Goal: Check status: Check status

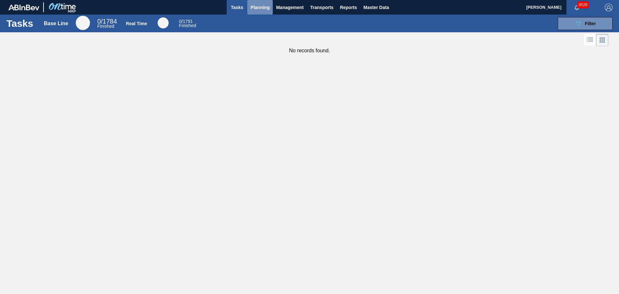
click at [264, 9] on span "Planning" at bounding box center [259, 8] width 19 height 8
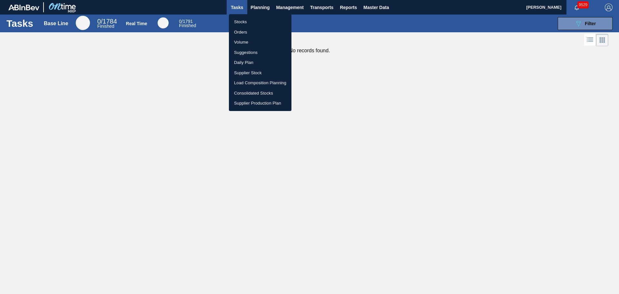
click at [242, 30] on li "Orders" at bounding box center [260, 32] width 63 height 10
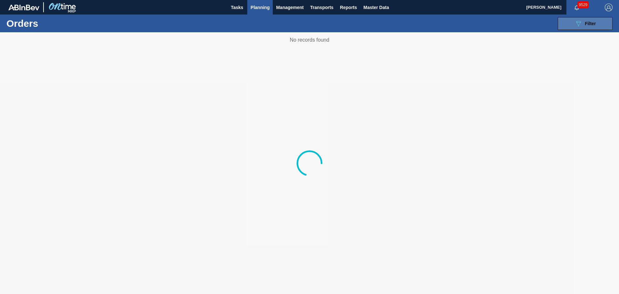
click at [577, 21] on icon "089F7B8B-B2A5-4AFE-B5C0-19BA573D28AC" at bounding box center [578, 24] width 8 height 8
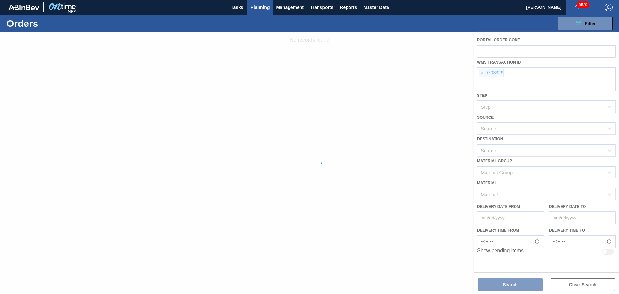
click at [485, 72] on div at bounding box center [309, 162] width 619 height 261
click at [481, 73] on div at bounding box center [309, 162] width 619 height 261
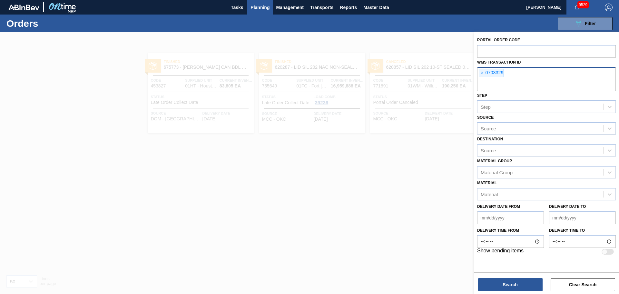
click at [481, 73] on span "×" at bounding box center [482, 73] width 6 height 8
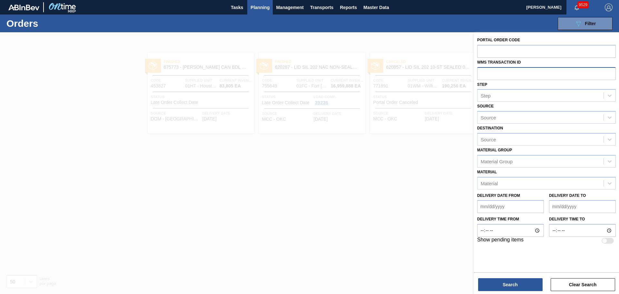
paste input "01JK0563270"
click at [492, 74] on input "01JK0563270" at bounding box center [546, 73] width 139 height 12
type input "0563270"
click at [523, 72] on input "0563270" at bounding box center [546, 73] width 139 height 12
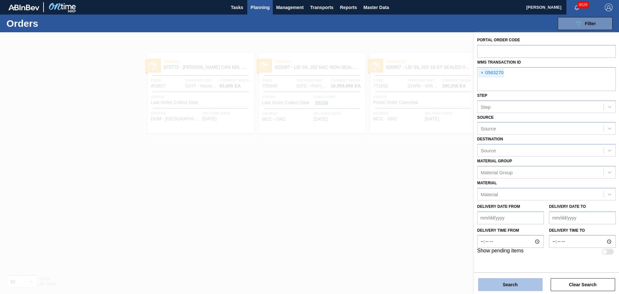
click at [508, 280] on button "Search" at bounding box center [510, 284] width 64 height 13
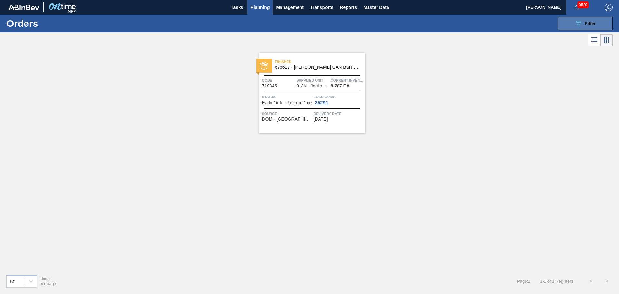
click at [563, 19] on button "089F7B8B-B2A5-4AFE-B5C0-19BA573D28AC Filter" at bounding box center [585, 23] width 55 height 13
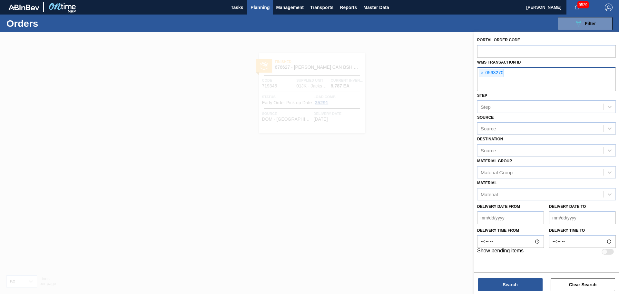
click at [484, 75] on span "×" at bounding box center [482, 73] width 6 height 8
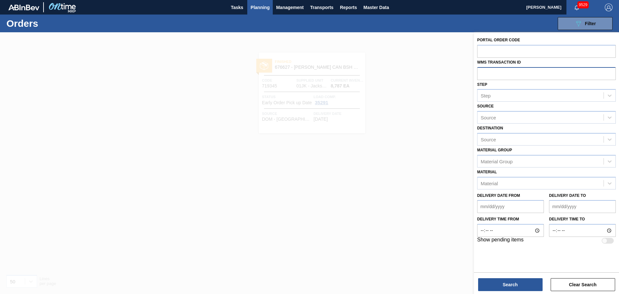
paste input "0570272"
type input "0570272"
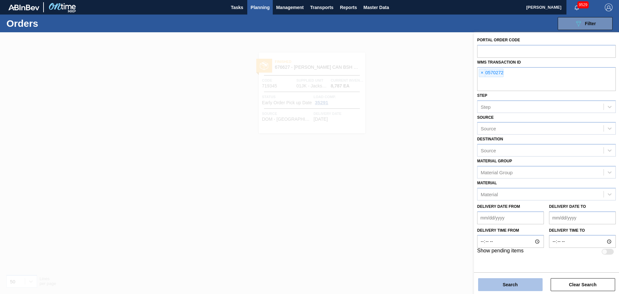
click at [508, 284] on button "Search" at bounding box center [510, 284] width 64 height 13
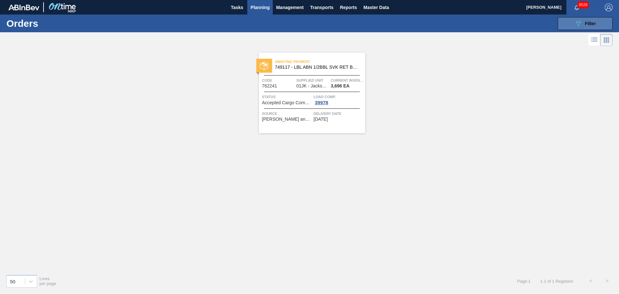
click at [581, 23] on icon "089F7B8B-B2A5-4AFE-B5C0-19BA573D28AC" at bounding box center [578, 24] width 8 height 8
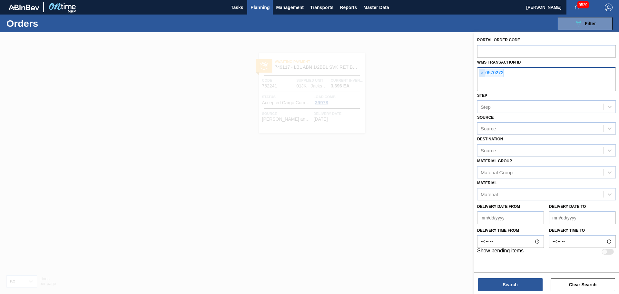
click at [481, 73] on span "×" at bounding box center [482, 73] width 6 height 8
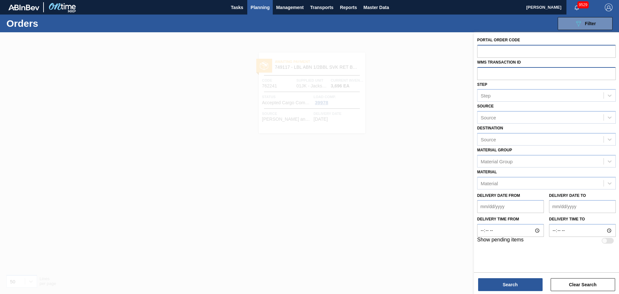
click at [482, 53] on input "text" at bounding box center [546, 51] width 139 height 12
type input "731839"
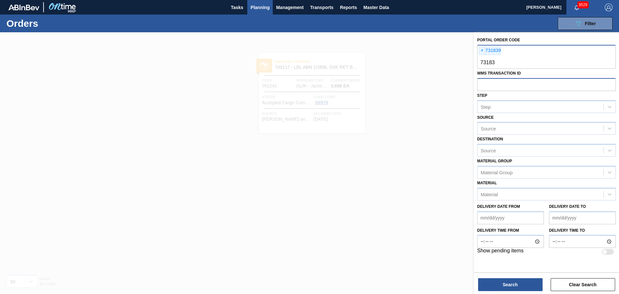
type input "731835"
click at [510, 280] on button "Search" at bounding box center [510, 284] width 64 height 13
